Goal: Task Accomplishment & Management: Use online tool/utility

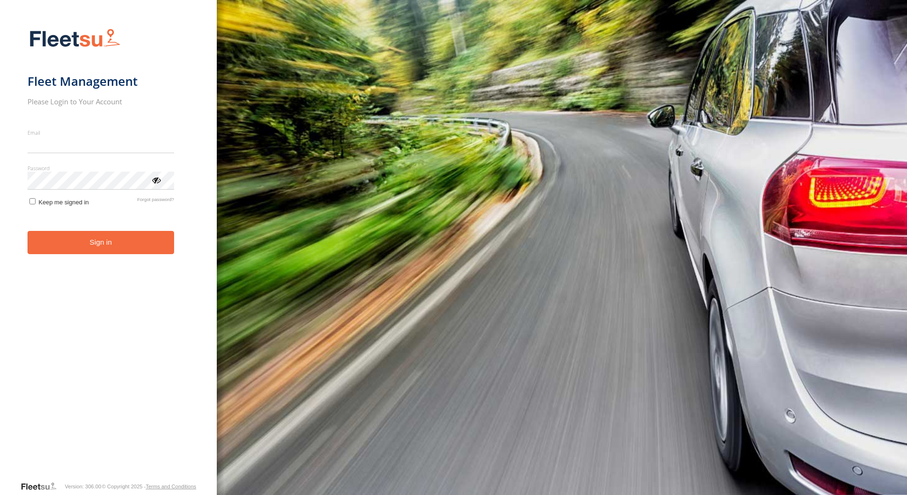
type input "**********"
click at [107, 260] on form "**********" at bounding box center [109, 252] width 162 height 458
click at [138, 239] on button "Sign in" at bounding box center [101, 242] width 147 height 23
click at [99, 246] on button "Sign in" at bounding box center [101, 242] width 147 height 23
